Goal: Navigation & Orientation: Find specific page/section

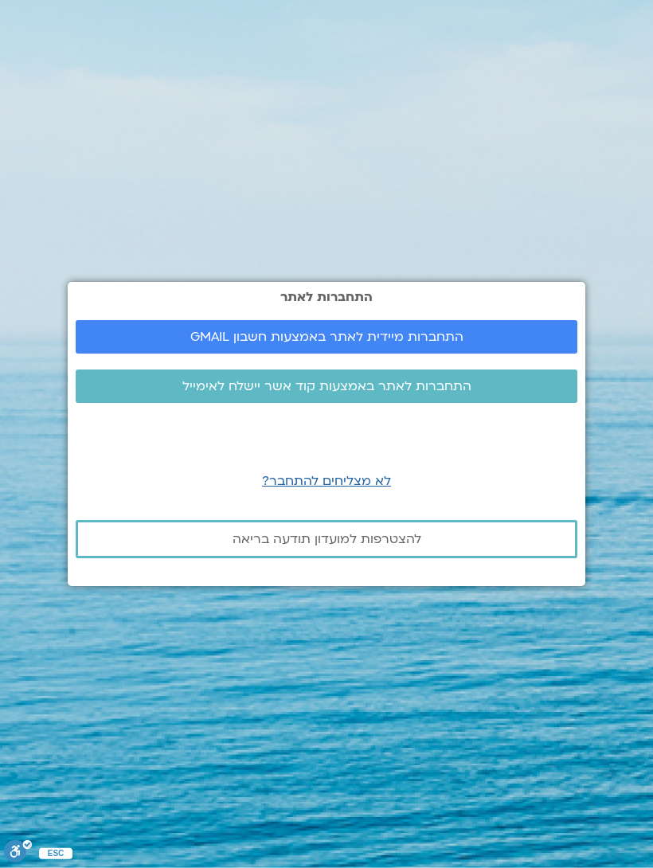
click at [490, 393] on span "התחברות לאתר באמצעות קוד אשר יישלח לאימייל" at bounding box center [326, 386] width 463 height 14
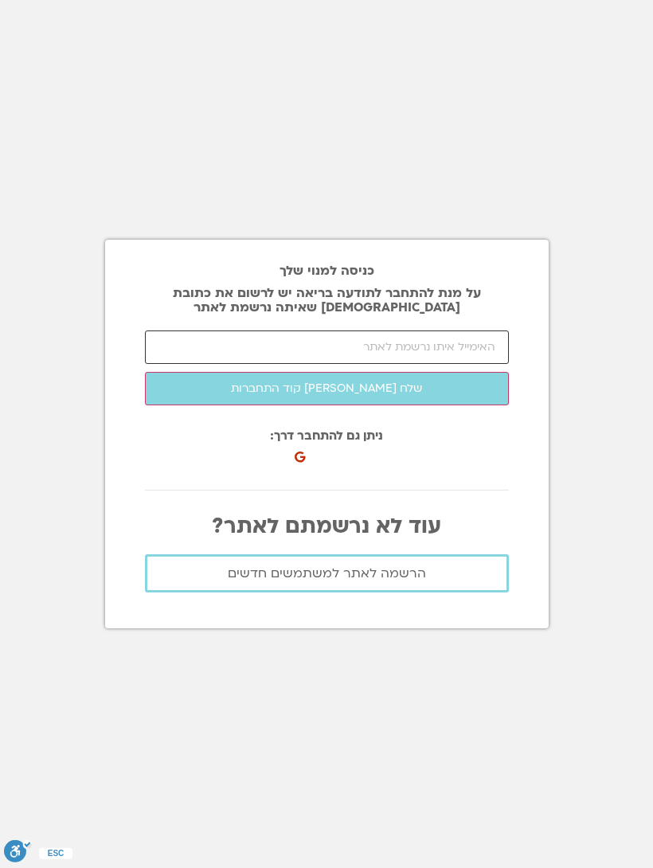
click at [422, 361] on input "email" at bounding box center [327, 346] width 364 height 33
click at [466, 400] on button "שלח לי קוד התחברות" at bounding box center [327, 388] width 364 height 33
click at [463, 356] on input "email" at bounding box center [327, 346] width 364 height 33
type input "galia@arnons.com"
click at [480, 395] on button "שלח לי קוד התחברות" at bounding box center [327, 388] width 364 height 33
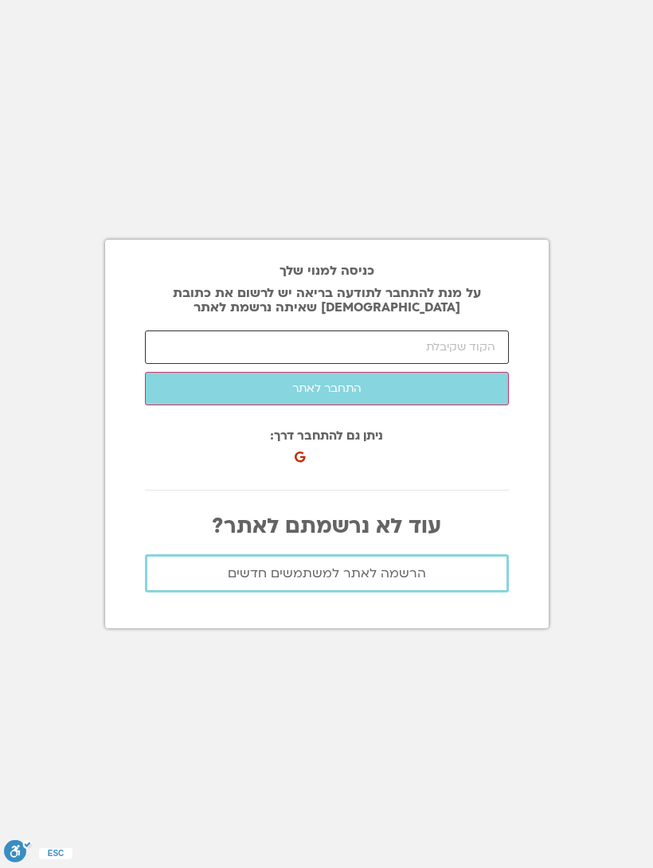
click at [421, 357] on input "number" at bounding box center [327, 346] width 364 height 33
type input "51160"
click at [485, 398] on button "התחבר לאתר" at bounding box center [327, 388] width 364 height 33
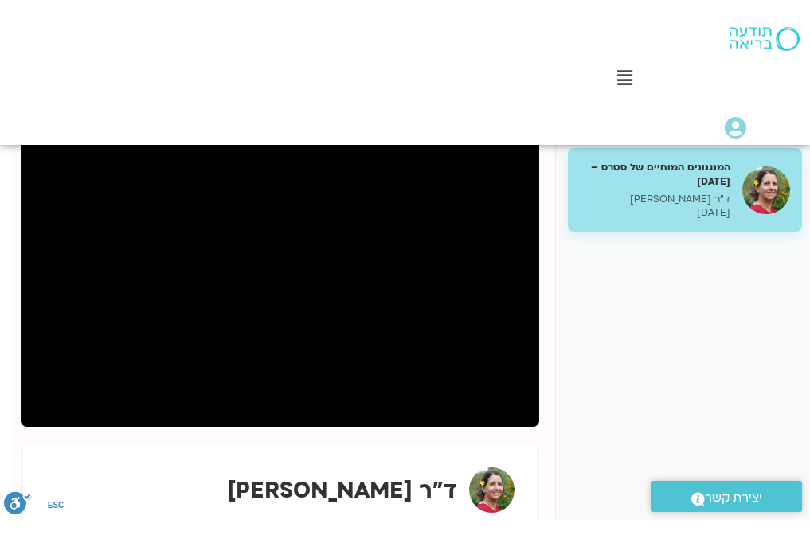
scroll to position [218, -13]
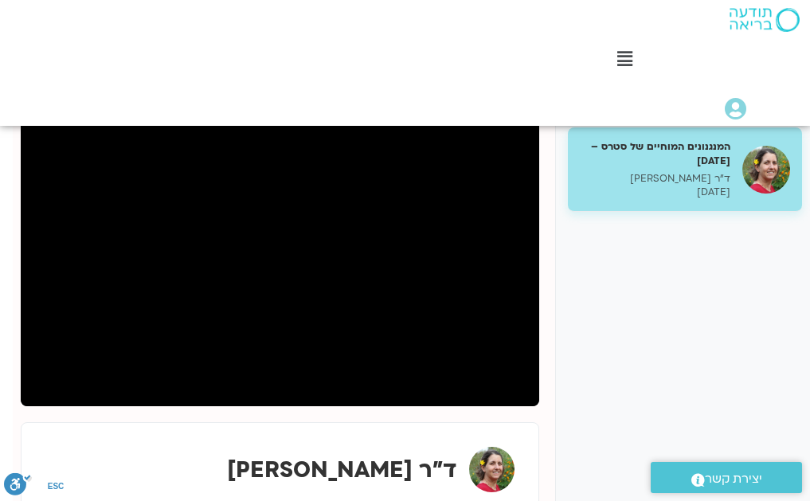
click at [695, 400] on div "המנגנונים המוחיים של סטרס – 30.9.25 ד"ר נועה אלבלדה 30/09/2025" at bounding box center [685, 378] width 260 height 527
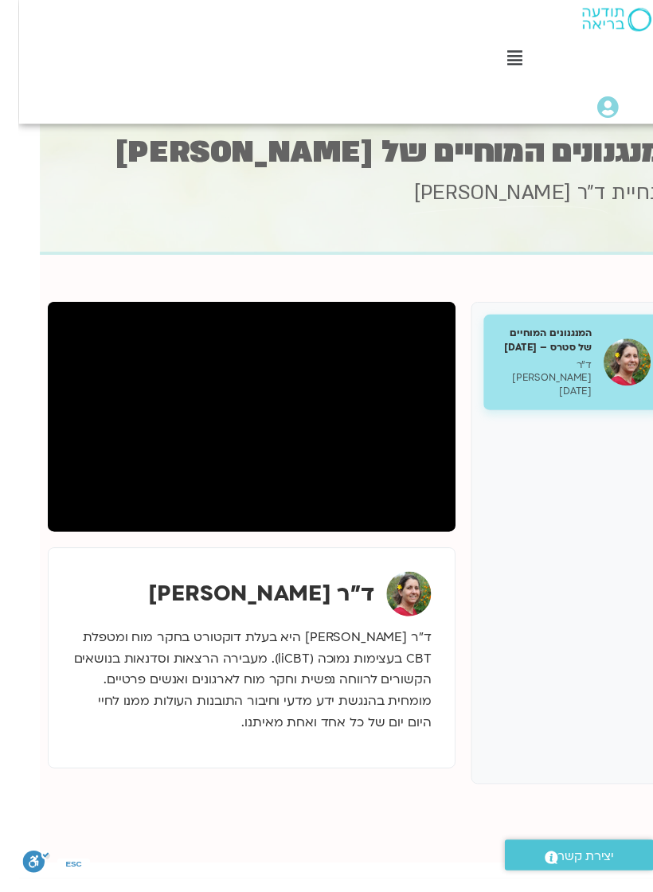
scroll to position [26, -41]
